Goal: Task Accomplishment & Management: Manage account settings

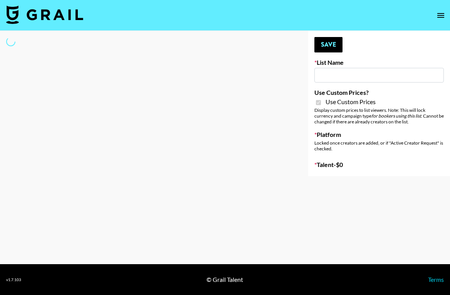
type input "Amaxy Beauty"
checkbox input "true"
select select "Brand"
type input "Sleep & Glow"
checkbox input "true"
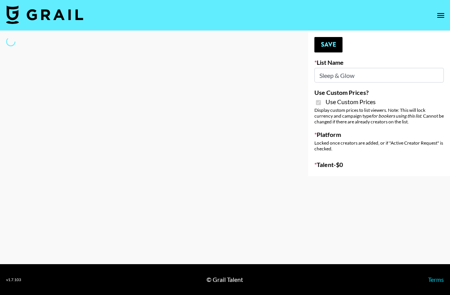
select select "Brand"
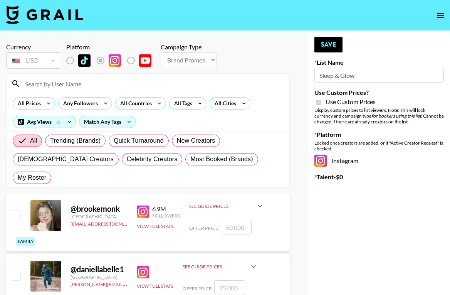
click at [61, 87] on input at bounding box center [152, 83] width 264 height 12
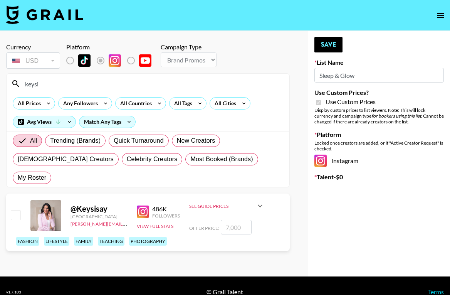
type input "keysi"
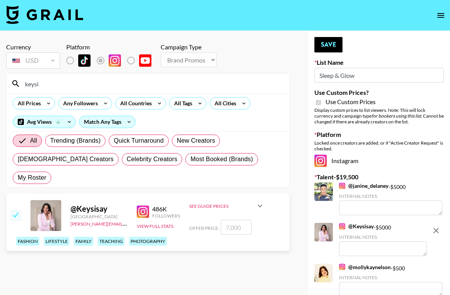
click at [17, 210] on input "checkbox" at bounding box center [15, 214] width 9 height 9
checkbox input "true"
click at [239, 220] on input "7000" at bounding box center [236, 227] width 31 height 15
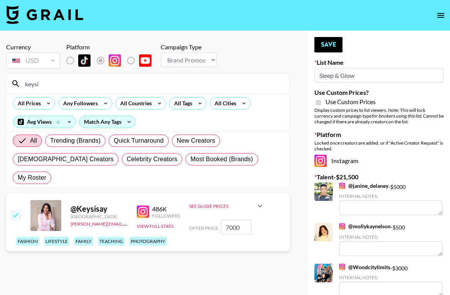
click at [239, 220] on input "7000" at bounding box center [236, 227] width 31 height 15
type input "5000"
click at [326, 47] on button "Save" at bounding box center [328, 44] width 28 height 15
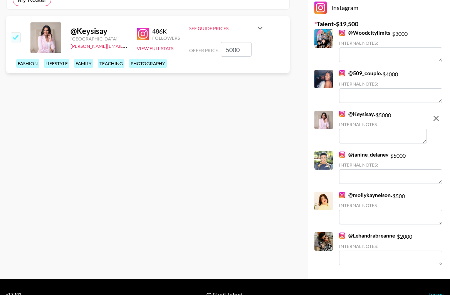
scroll to position [192, 0]
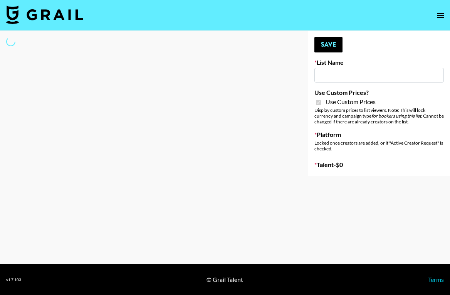
type input "Sleep & Glow"
checkbox input "true"
select select "Brand"
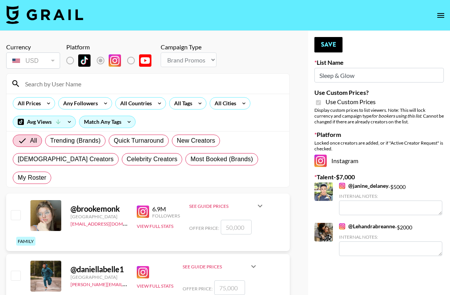
click at [69, 88] on input at bounding box center [152, 83] width 264 height 12
type input "Keysi"
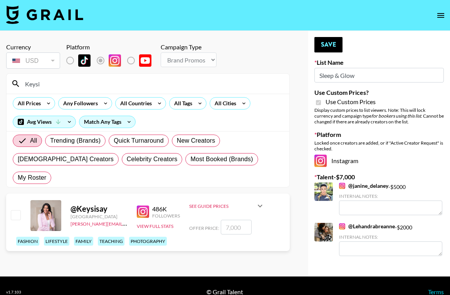
click at [16, 210] on input "checkbox" at bounding box center [15, 214] width 9 height 9
checkbox input "true"
type input "7000"
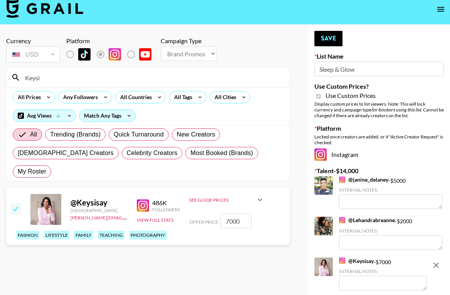
scroll to position [8, 0]
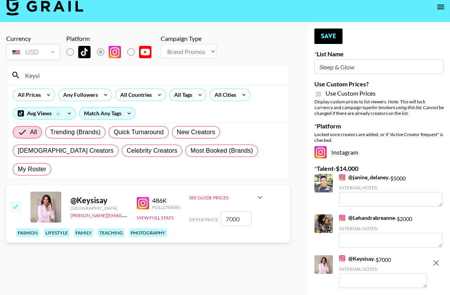
click at [369, 178] on link "@ janine_delaney" at bounding box center [363, 177] width 49 height 7
checkbox input "false"
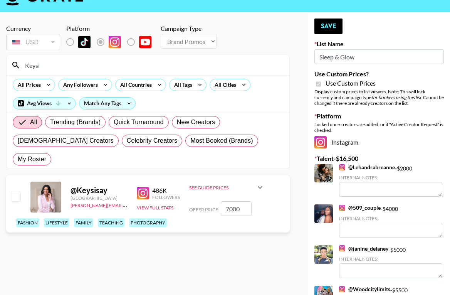
scroll to position [19, 0]
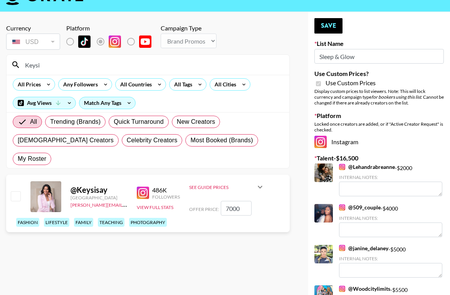
click at [370, 166] on link "@ Lehandrabreanne" at bounding box center [367, 166] width 56 height 7
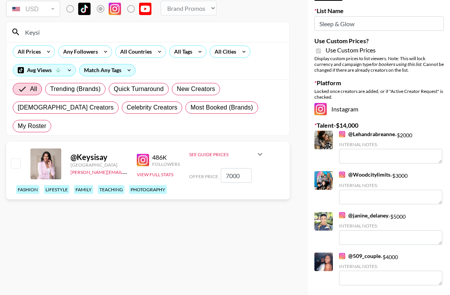
scroll to position [87, 0]
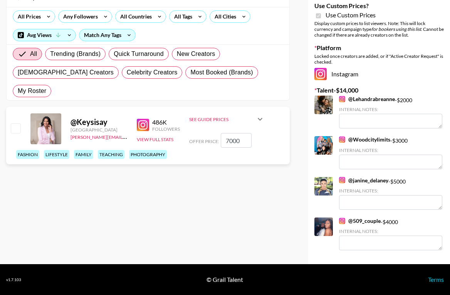
click at [364, 181] on link "@ janine_delaney" at bounding box center [363, 180] width 49 height 7
click at [238, 133] on input "7000" at bounding box center [236, 140] width 31 height 15
type input "5"
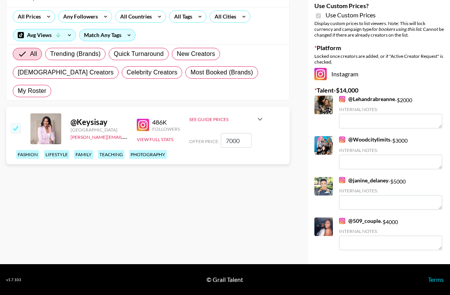
checkbox input "true"
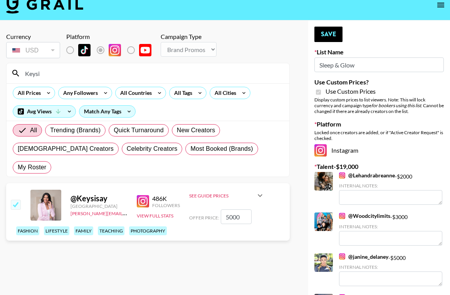
scroll to position [0, 0]
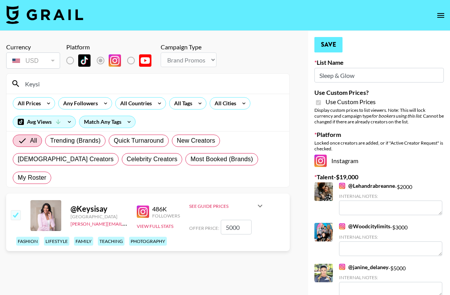
type input "5000"
click at [324, 42] on button "Save" at bounding box center [328, 44] width 28 height 15
